Goal: Use online tool/utility: Utilize a website feature to perform a specific function

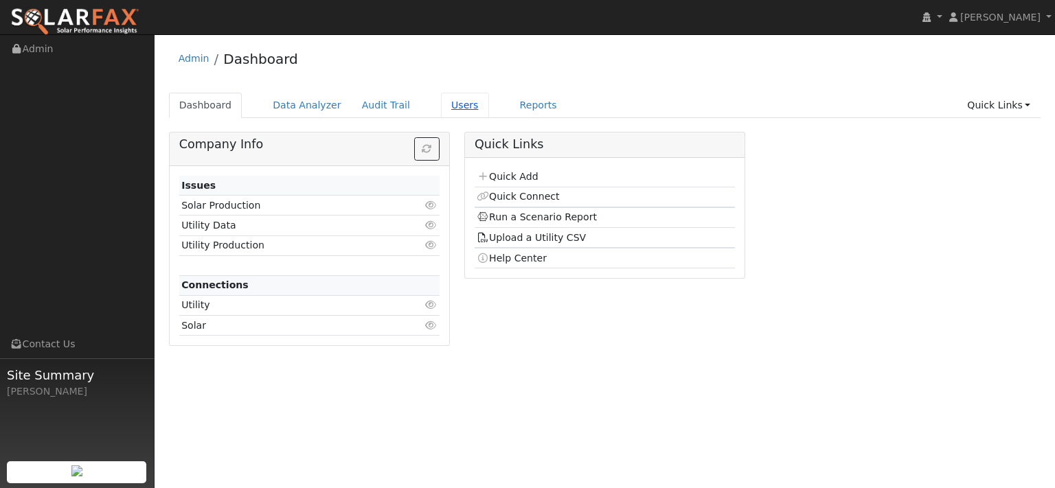
click at [489, 111] on link "Users" at bounding box center [465, 105] width 48 height 25
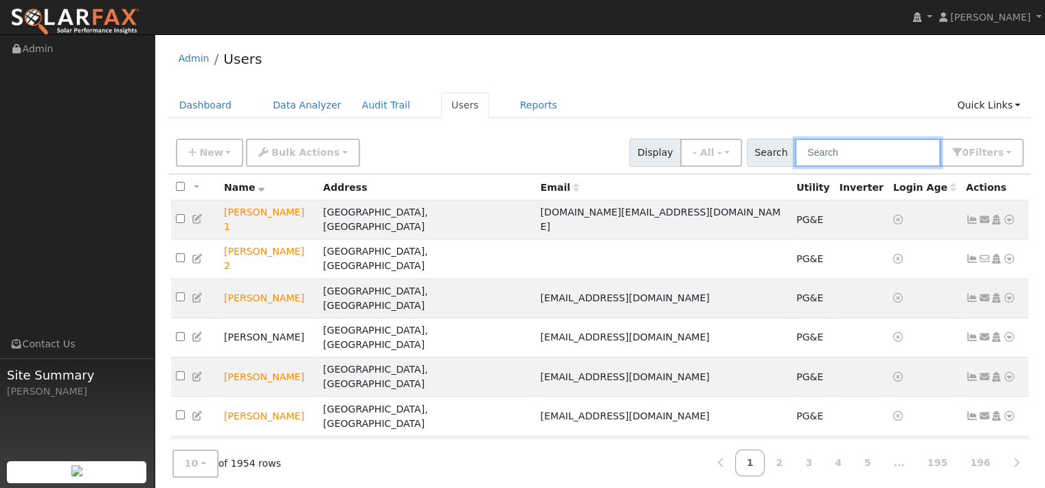
click at [797, 167] on input "text" at bounding box center [868, 153] width 146 height 28
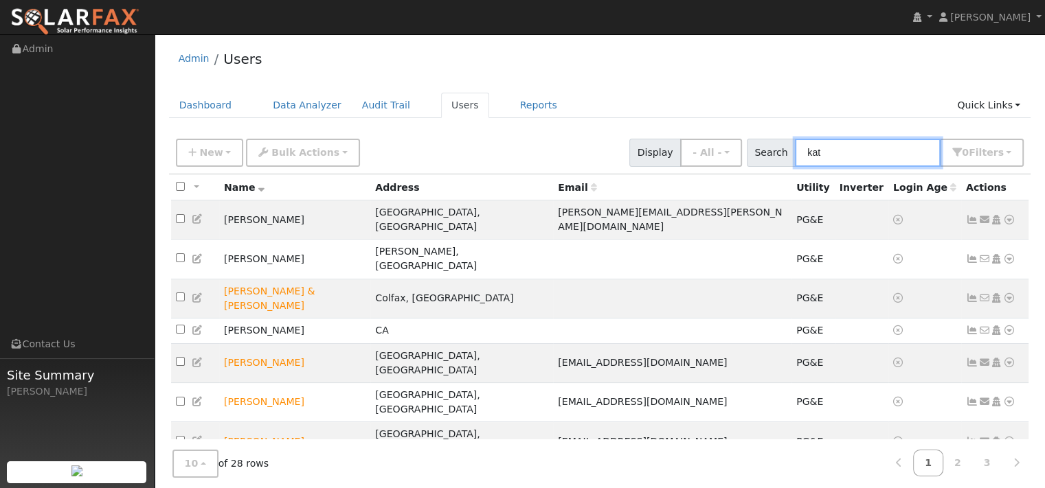
click at [798, 167] on input "kat" at bounding box center [868, 153] width 146 height 28
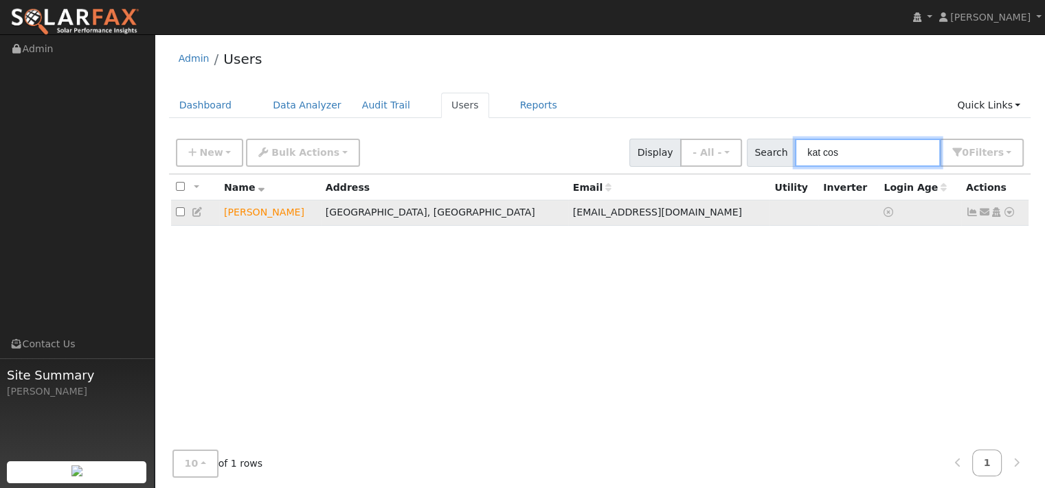
type input "kat cos"
click at [1003, 217] on icon at bounding box center [1009, 212] width 12 height 10
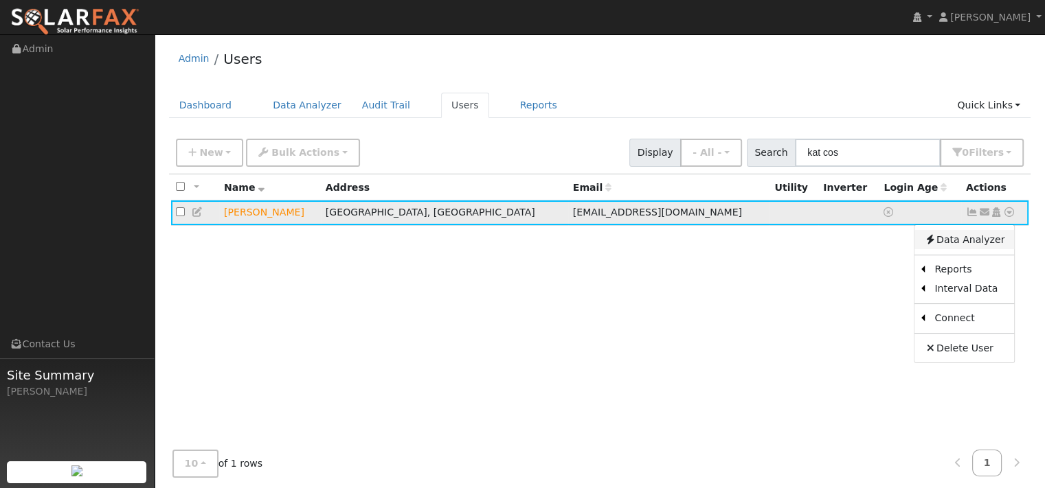
click at [969, 249] on link "Data Analyzer" at bounding box center [964, 239] width 100 height 19
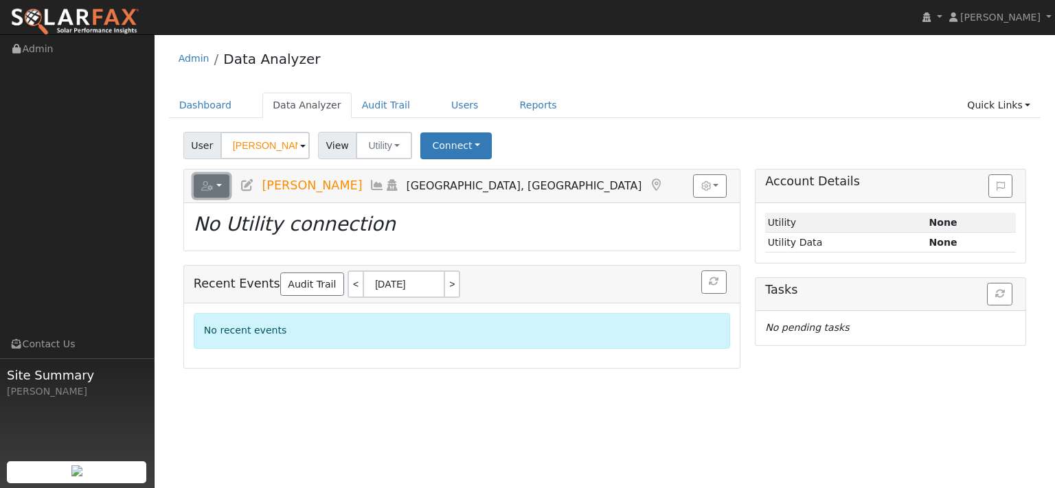
click at [214, 191] on icon "button" at bounding box center [207, 186] width 12 height 10
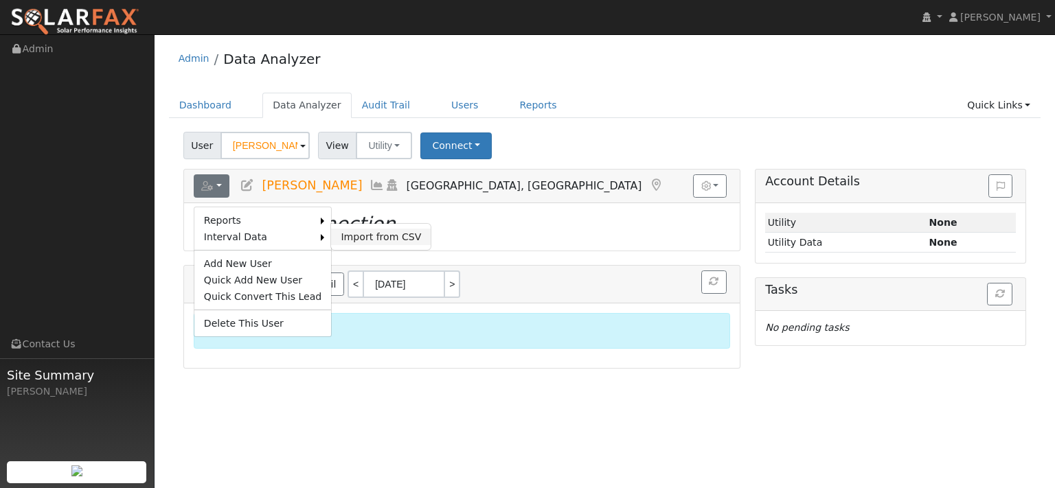
click at [374, 245] on link "Import from CSV" at bounding box center [381, 237] width 100 height 16
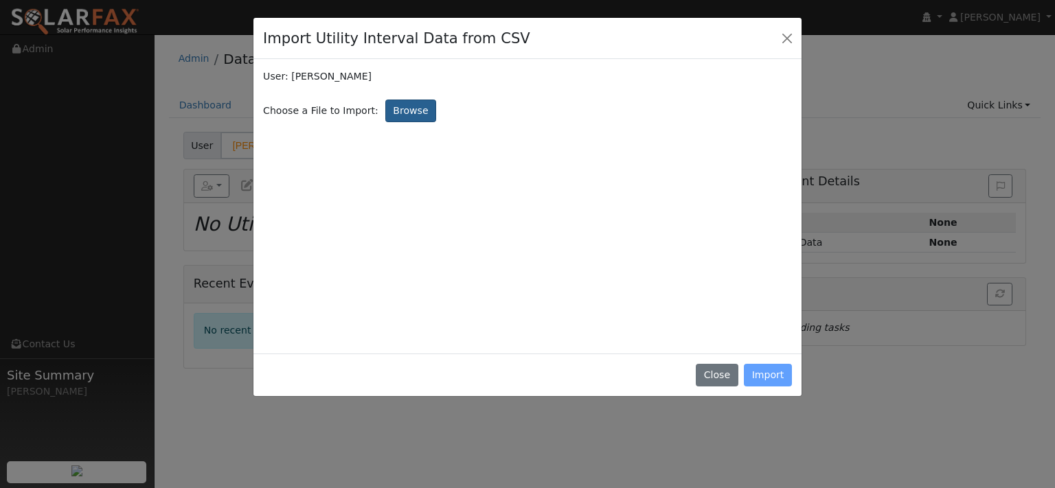
click at [436, 123] on label "Browse" at bounding box center [410, 111] width 51 height 23
click at [0, 0] on input "Browse" at bounding box center [0, 0] width 0 height 0
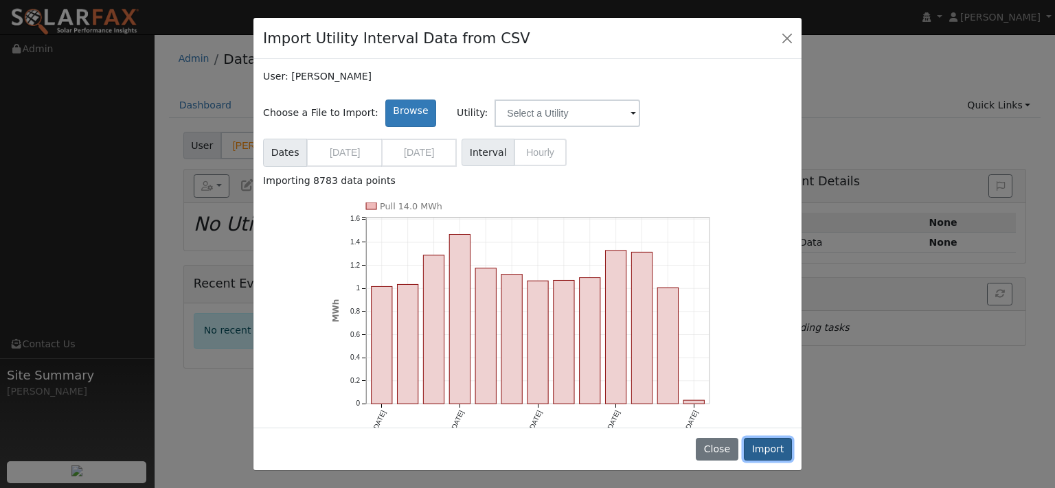
click at [758, 438] on button "Import" at bounding box center [768, 449] width 48 height 23
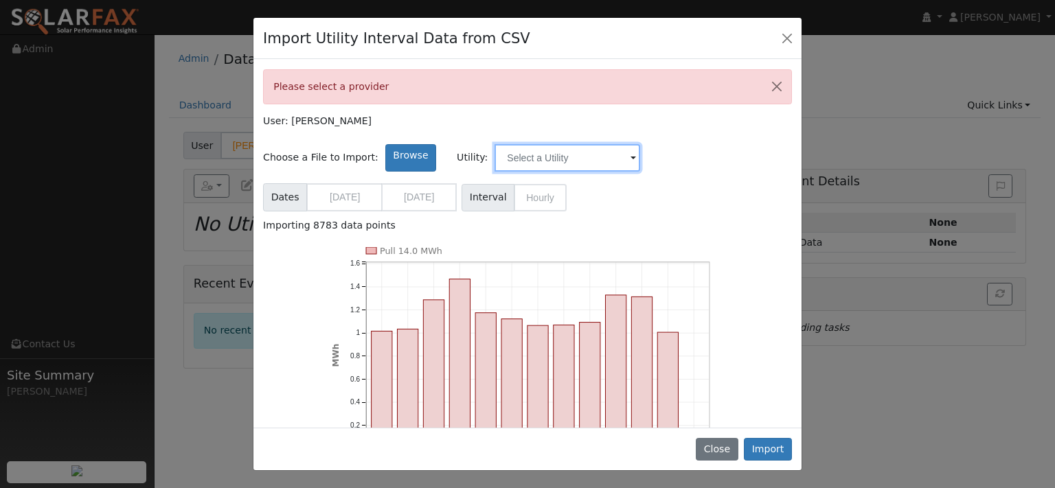
click at [640, 172] on input "text" at bounding box center [568, 157] width 146 height 27
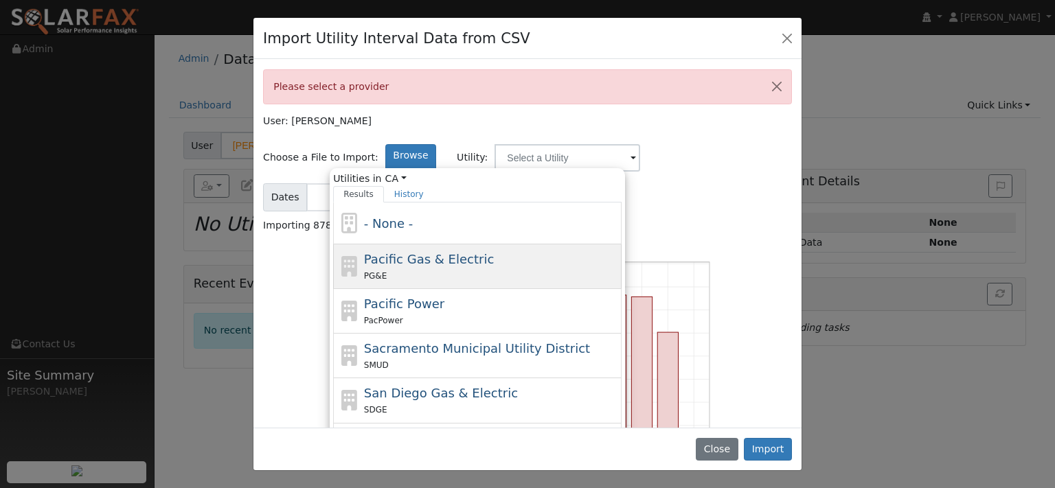
click at [457, 267] on span "Pacific Gas & Electric" at bounding box center [429, 259] width 130 height 14
type input "Pacific Gas & Electric"
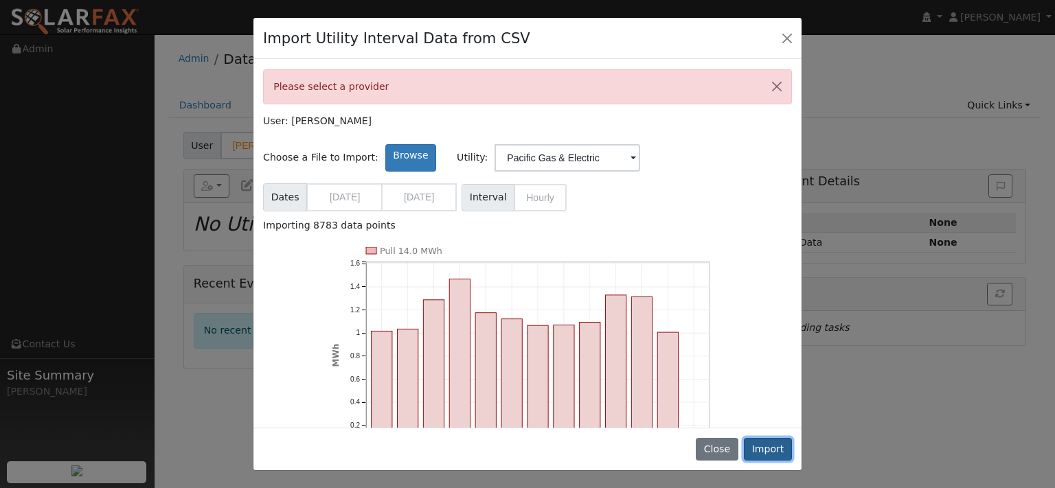
click at [767, 438] on button "Import" at bounding box center [768, 449] width 48 height 23
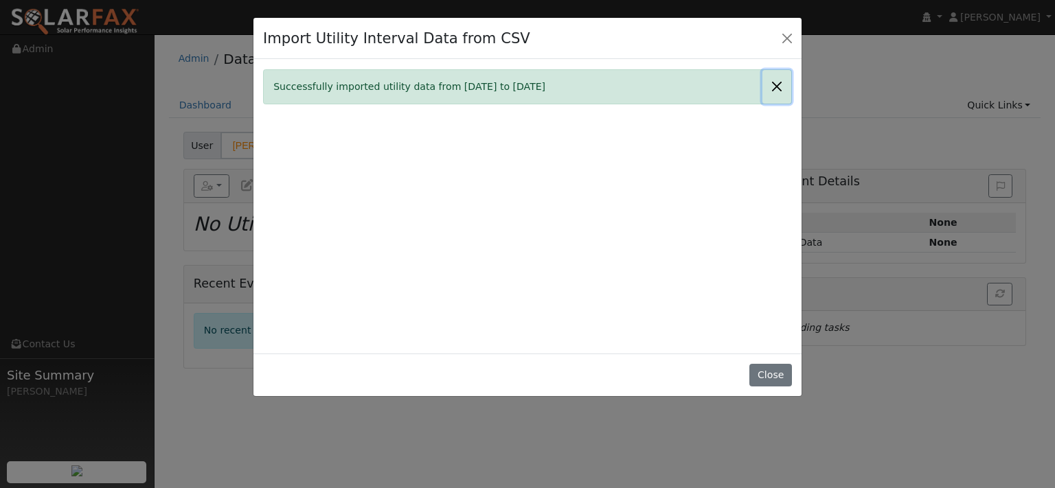
click at [769, 104] on button "Close" at bounding box center [776, 87] width 29 height 34
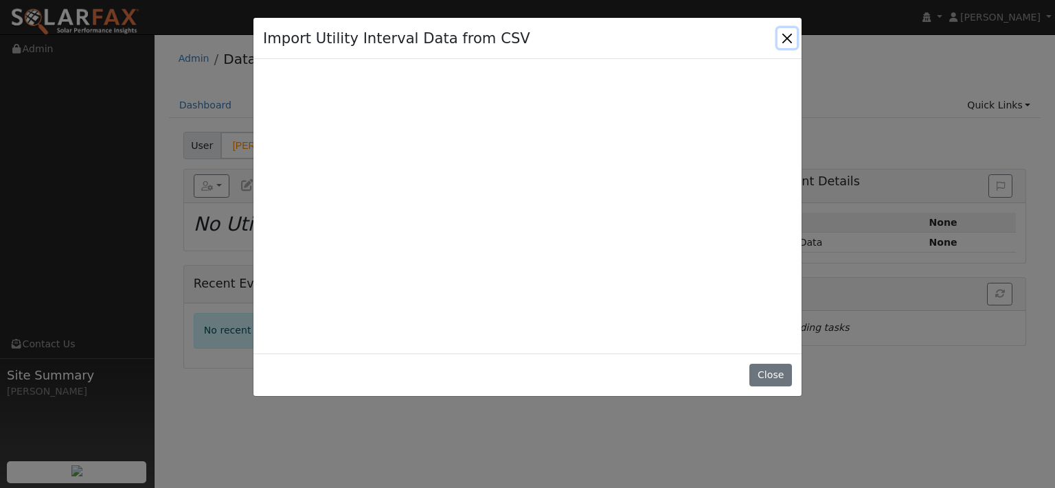
click at [785, 44] on button "Close" at bounding box center [787, 37] width 19 height 19
type input "10/01/2024"
type input "10/01/2025"
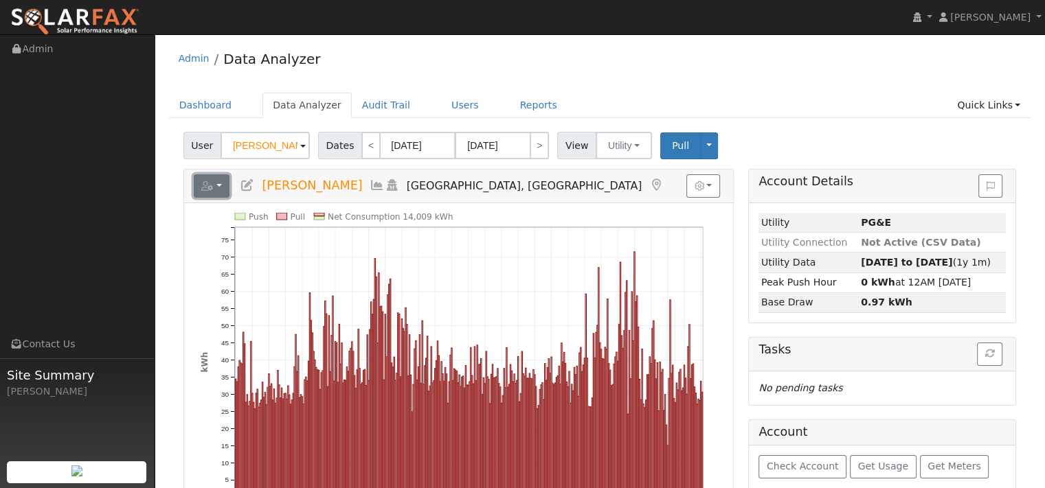
click at [212, 191] on icon "button" at bounding box center [207, 186] width 12 height 10
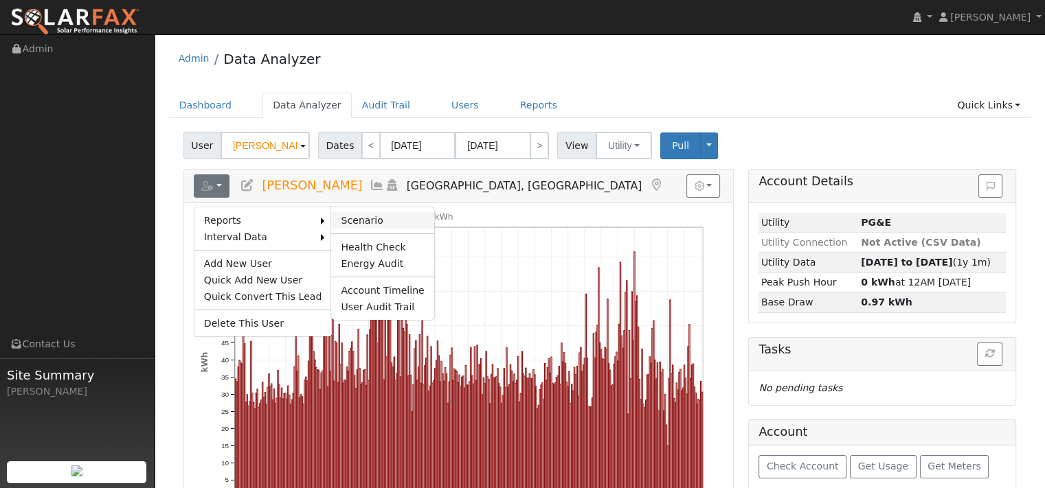
click at [386, 229] on link "Scenario" at bounding box center [382, 220] width 102 height 16
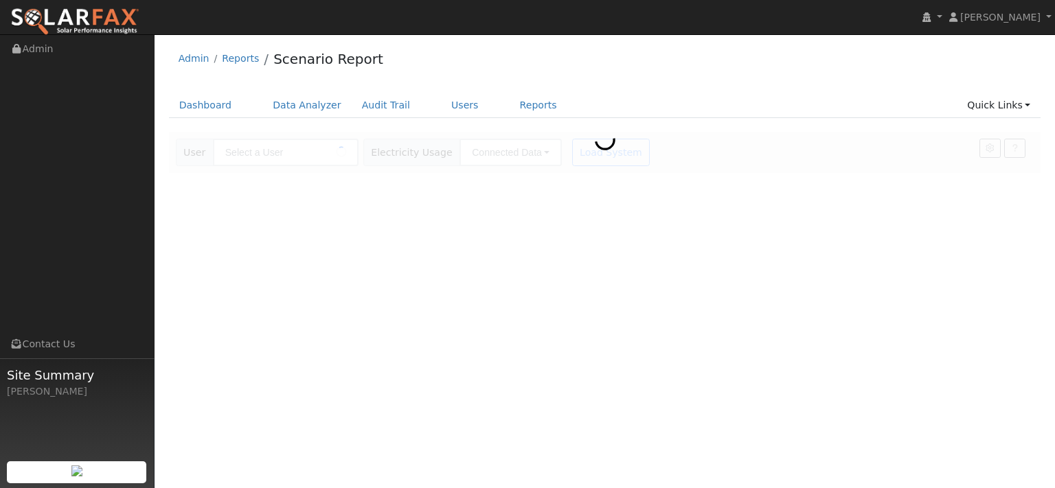
type input "[PERSON_NAME]"
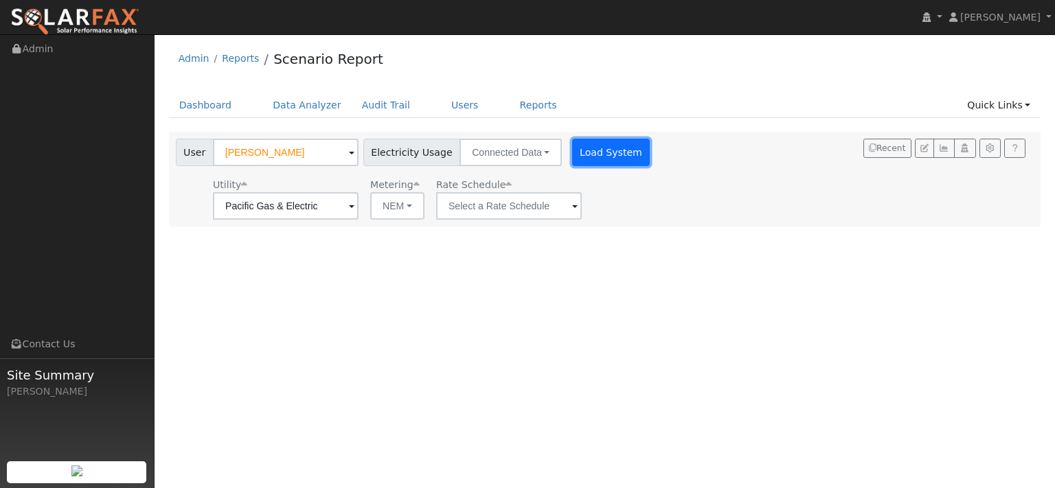
click at [651, 164] on button "Load System" at bounding box center [611, 152] width 78 height 27
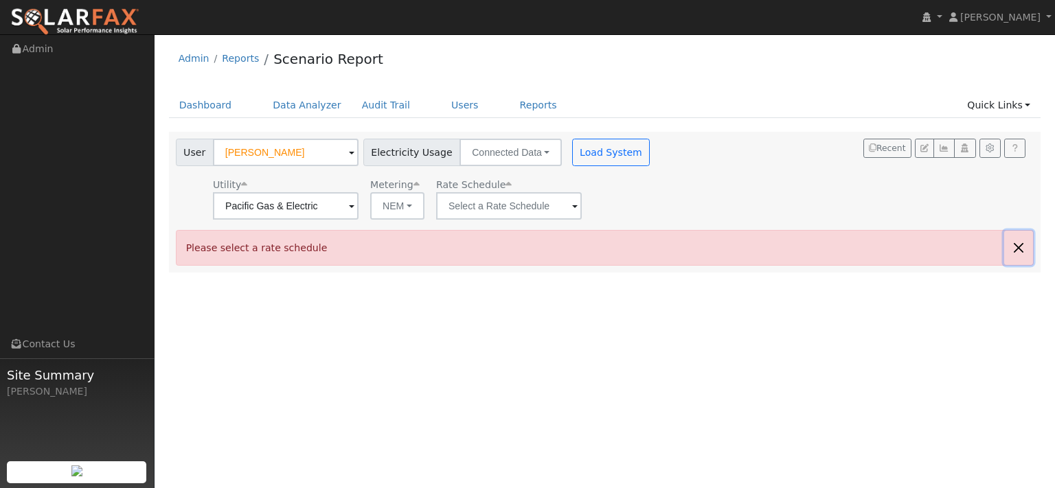
click at [1017, 264] on button "button" at bounding box center [1018, 248] width 29 height 34
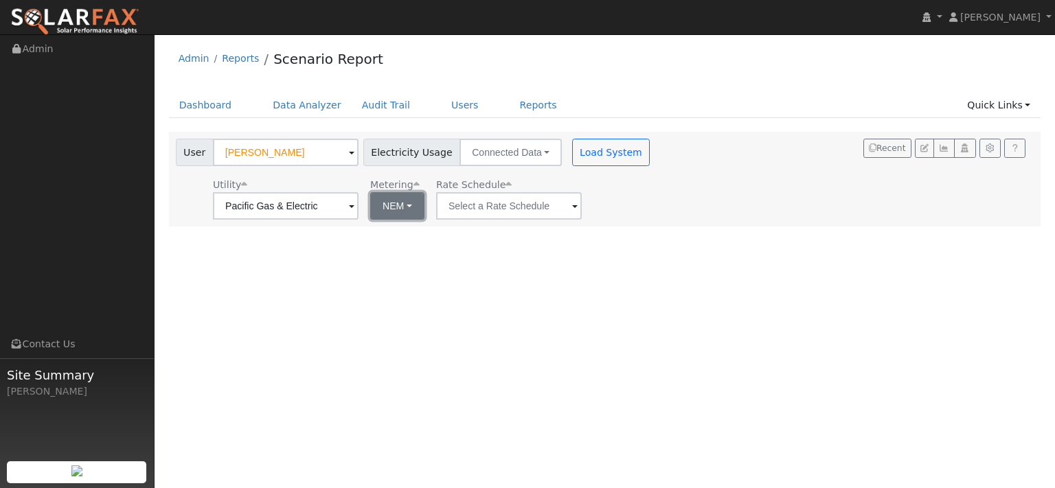
click at [425, 220] on button "NEM" at bounding box center [397, 205] width 54 height 27
click at [438, 271] on link "NBT" at bounding box center [445, 261] width 95 height 19
type input "E-ELEC"
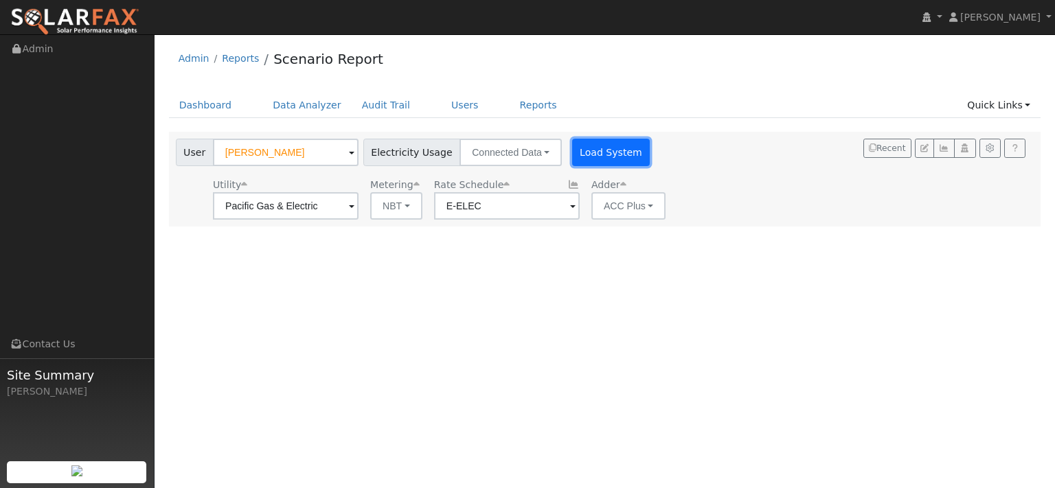
click at [651, 166] on button "Load System" at bounding box center [611, 152] width 78 height 27
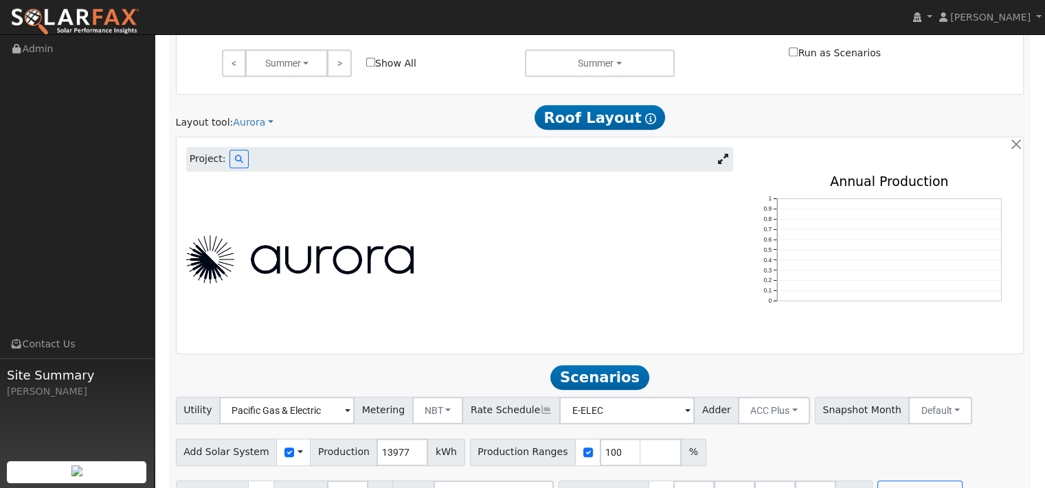
scroll to position [687, 0]
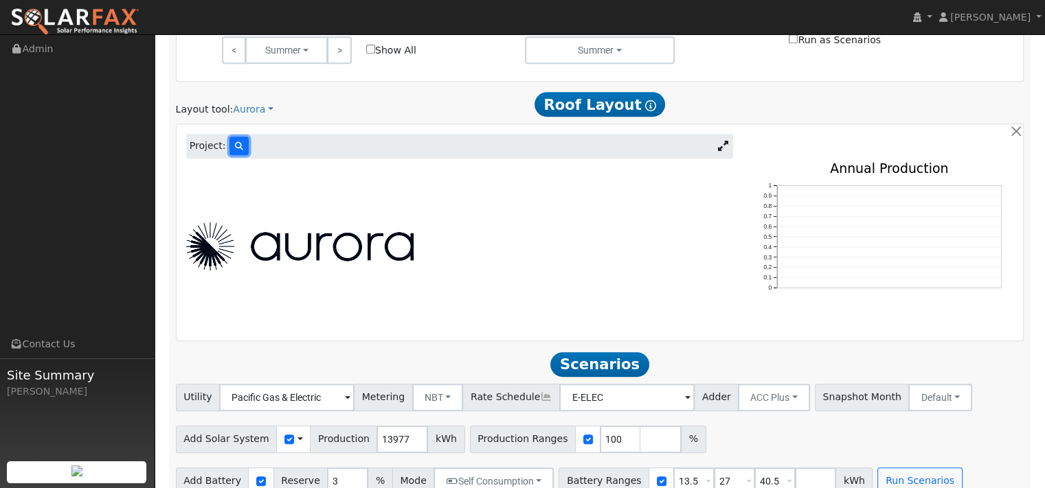
click at [243, 150] on icon at bounding box center [239, 146] width 8 height 8
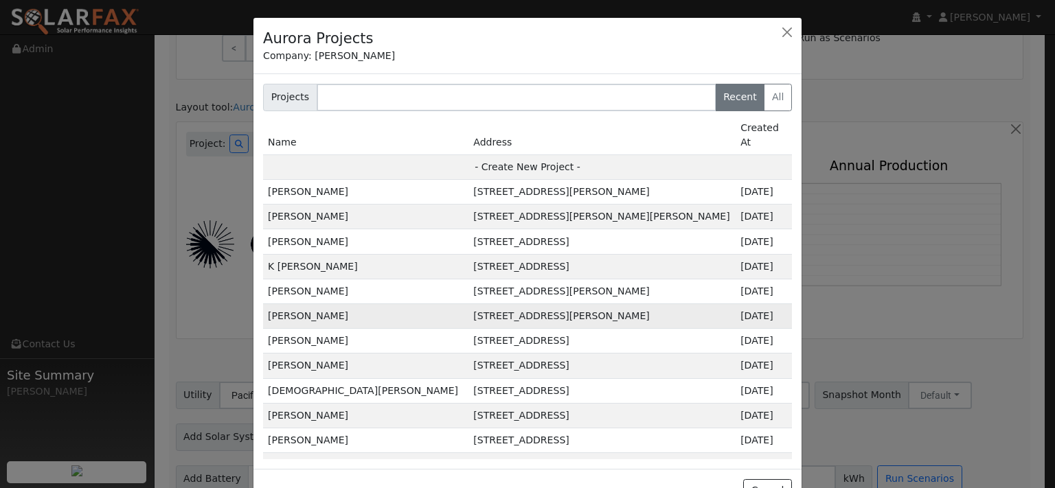
click at [312, 329] on td "[PERSON_NAME]" at bounding box center [365, 316] width 205 height 25
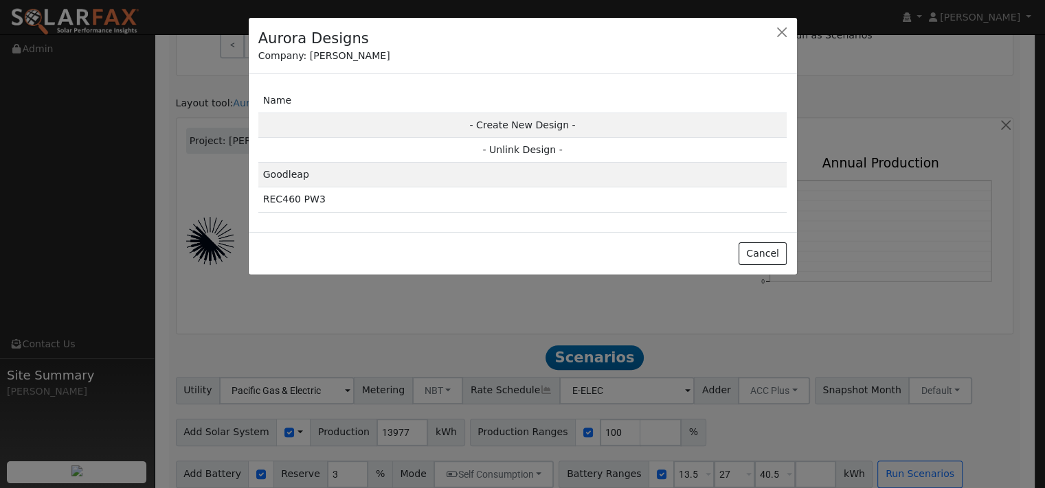
scroll to position [691, 0]
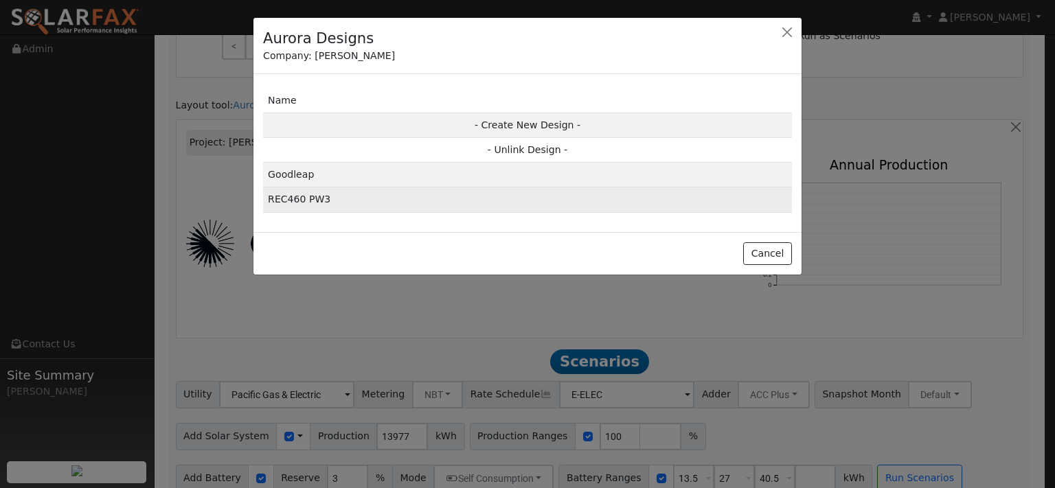
click at [317, 212] on td "REC460 PW3" at bounding box center [527, 200] width 529 height 25
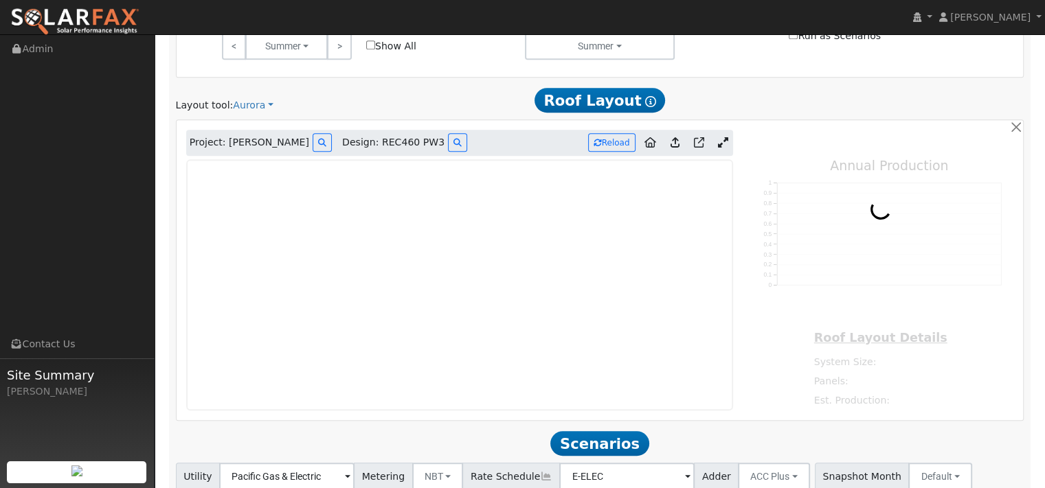
type input "31602"
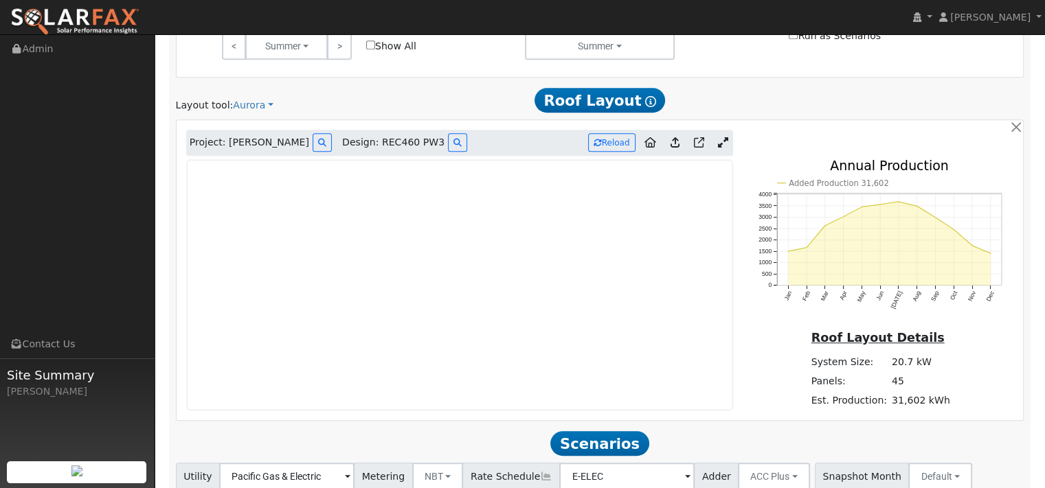
click at [670, 148] on icon at bounding box center [674, 142] width 9 height 10
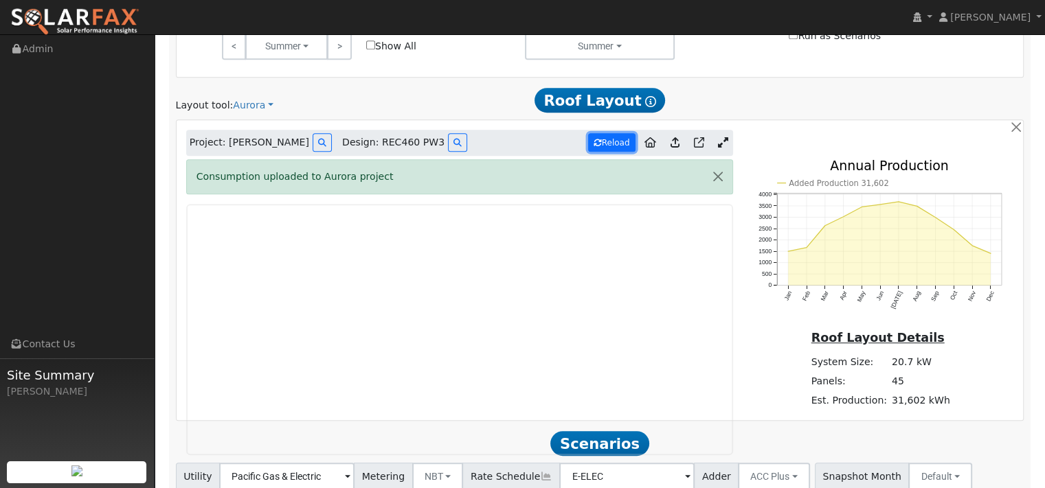
click at [599, 152] on button "Reload" at bounding box center [611, 142] width 47 height 19
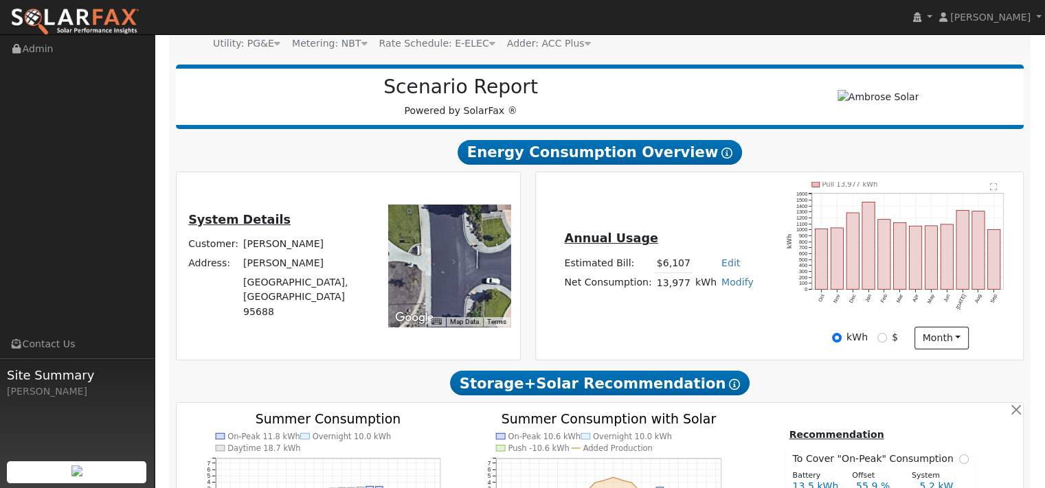
scroll to position [210, 0]
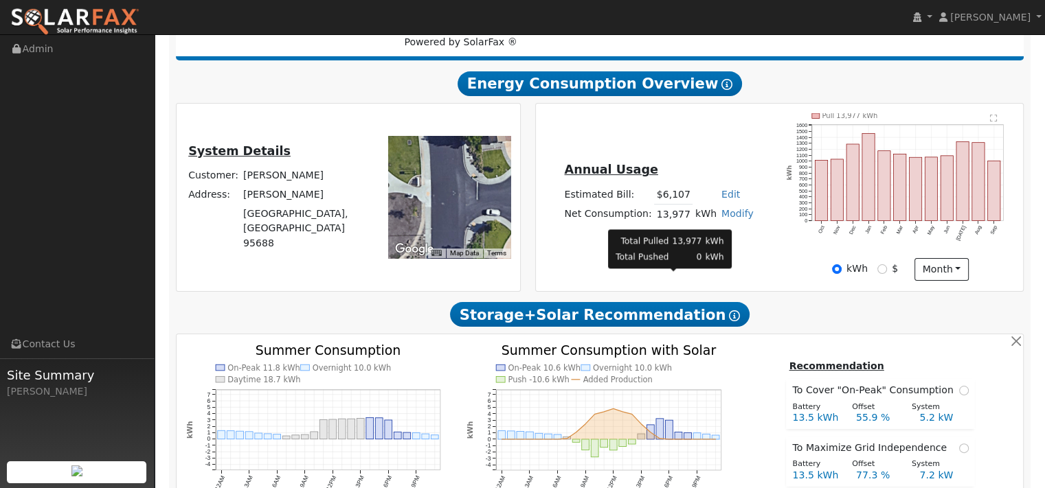
drag, startPoint x: 659, startPoint y: 289, endPoint x: 690, endPoint y: 291, distance: 31.0
click at [690, 225] on td "13,977" at bounding box center [673, 215] width 38 height 20
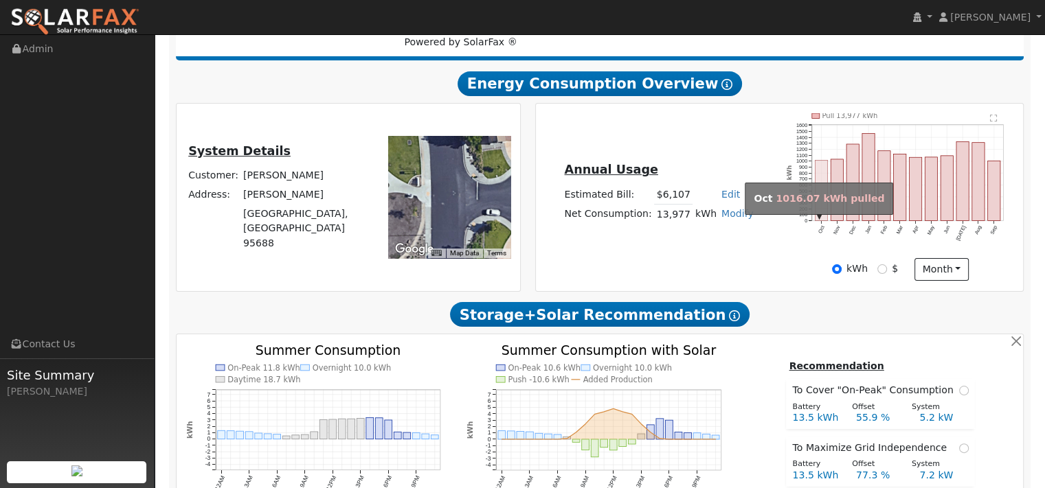
click at [819, 221] on rect "onclick=""" at bounding box center [821, 190] width 12 height 60
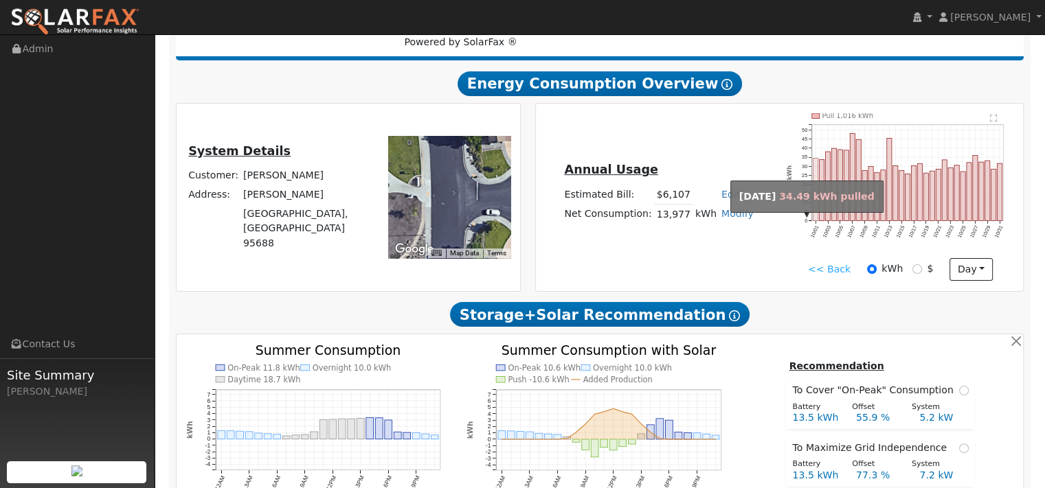
click at [815, 221] on rect "onclick=""" at bounding box center [815, 189] width 5 height 63
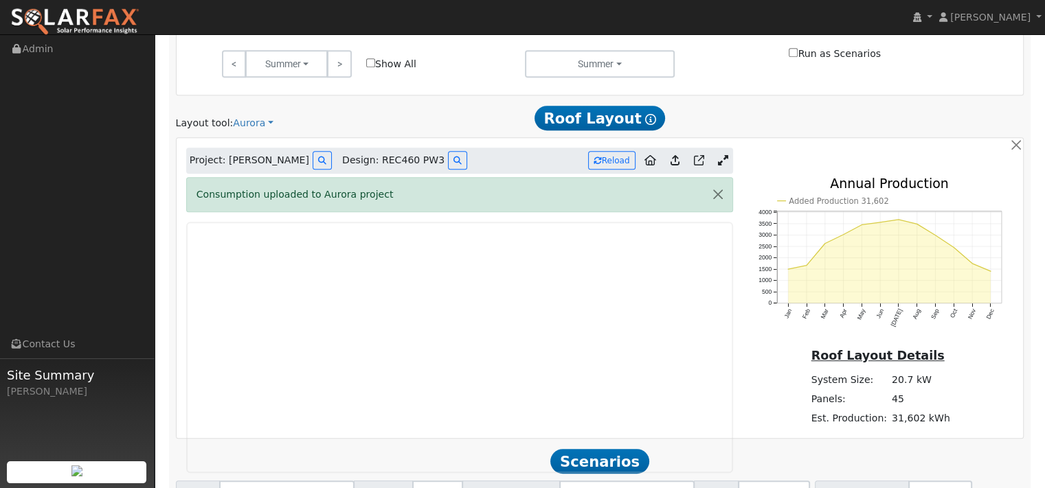
scroll to position [828, 0]
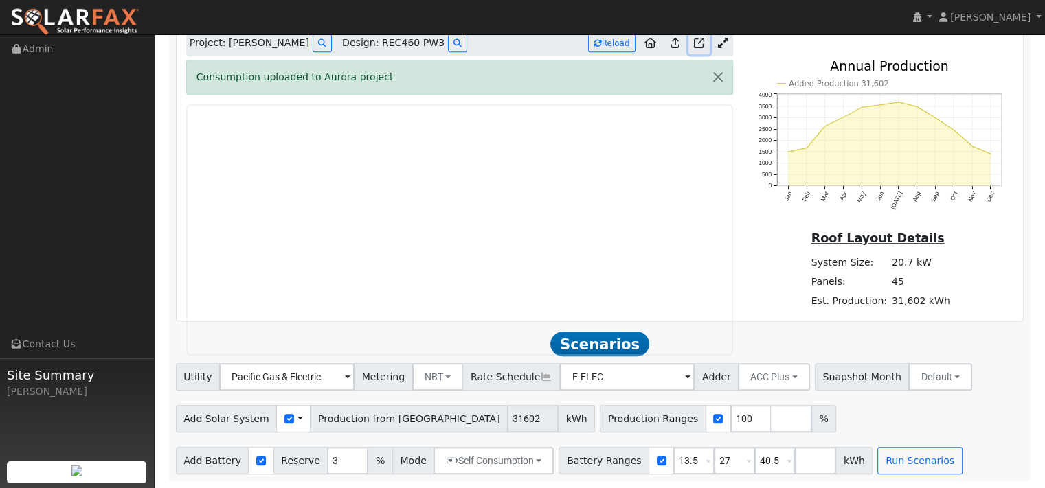
click at [694, 48] on icon at bounding box center [699, 43] width 10 height 10
